Goal: Information Seeking & Learning: Understand process/instructions

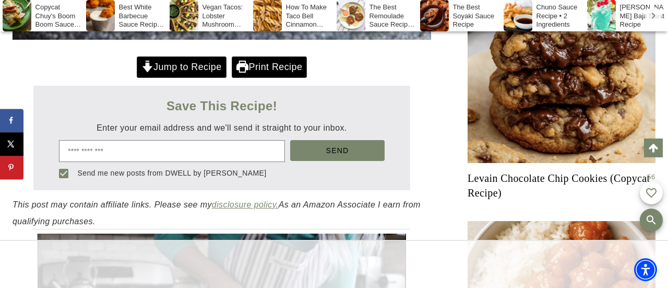
click at [173, 67] on link "Jump to Recipe" at bounding box center [182, 66] width 90 height 21
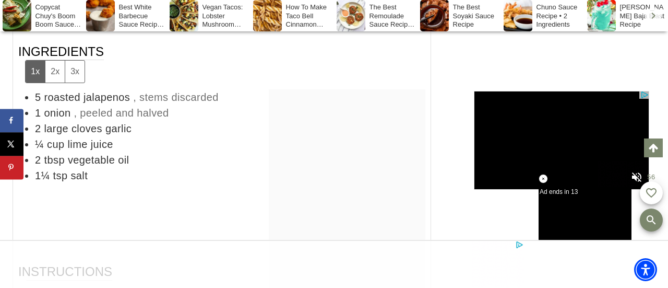
scroll to position [4984, 0]
